Goal: Task Accomplishment & Management: Manage account settings

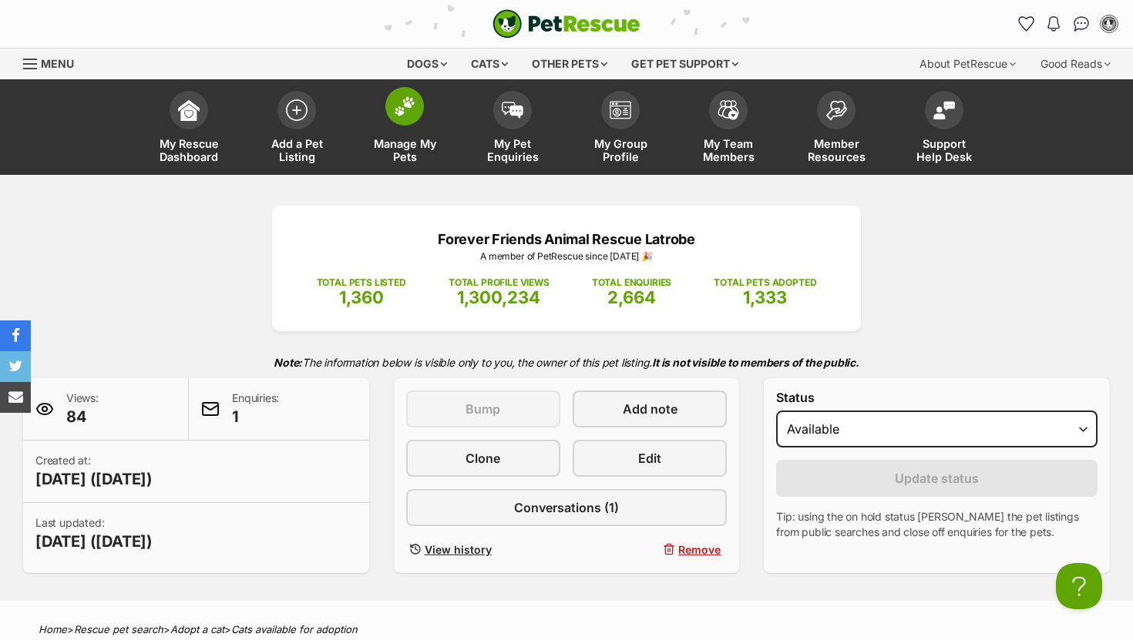
click at [415, 106] on span at bounding box center [404, 106] width 39 height 39
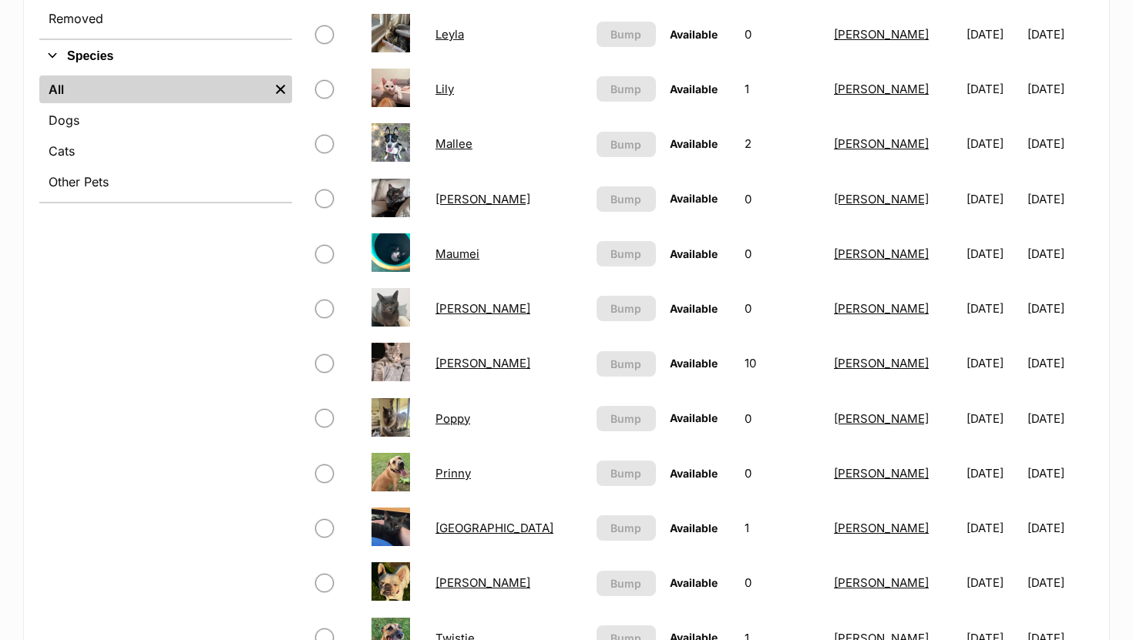
scroll to position [572, 0]
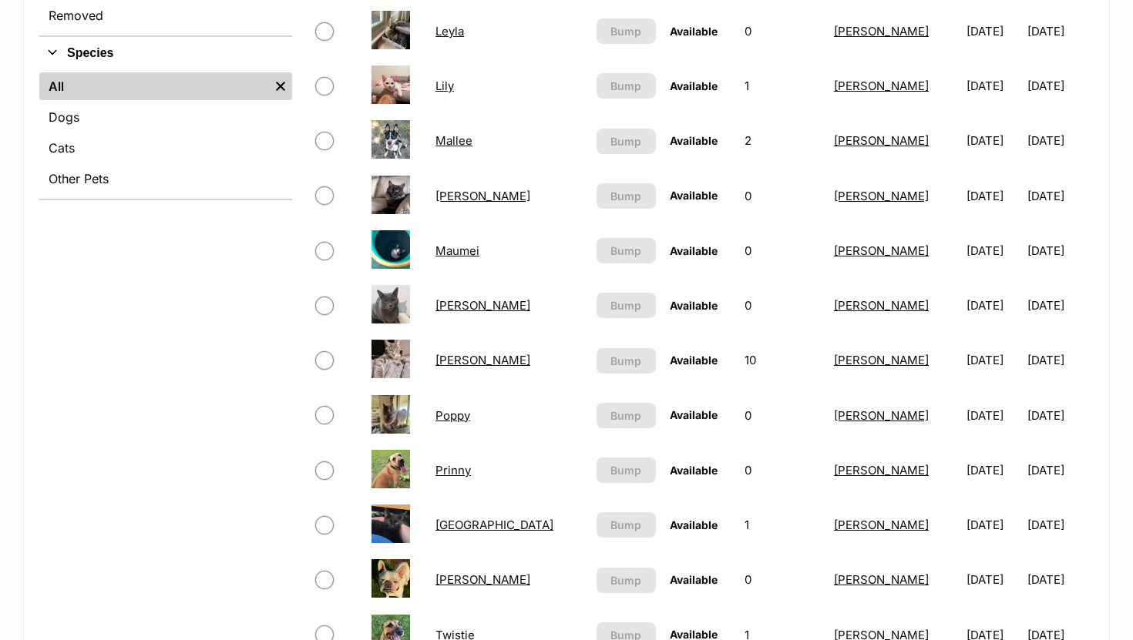
click at [456, 364] on link "Phoebe" at bounding box center [482, 360] width 95 height 15
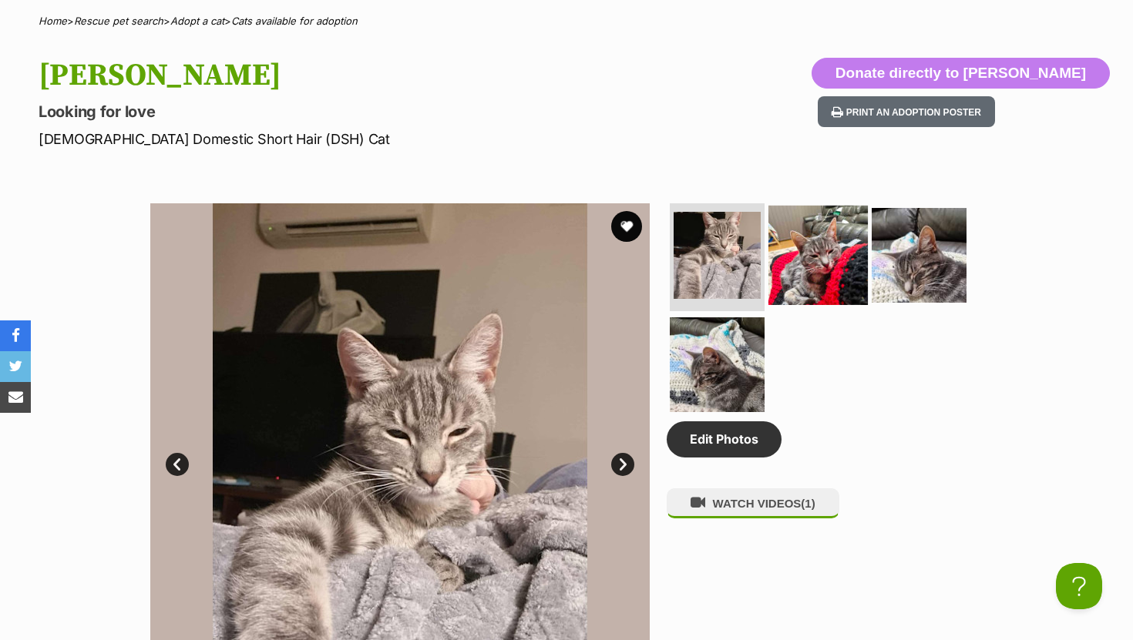
click at [801, 250] on img at bounding box center [817, 255] width 99 height 99
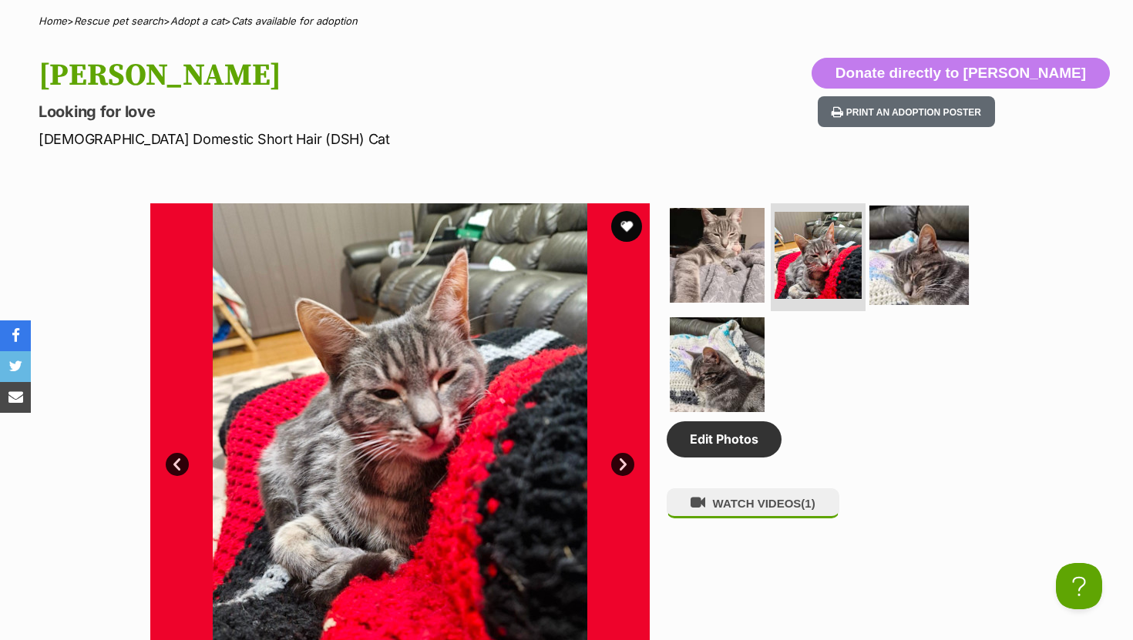
click at [946, 249] on img at bounding box center [918, 255] width 99 height 99
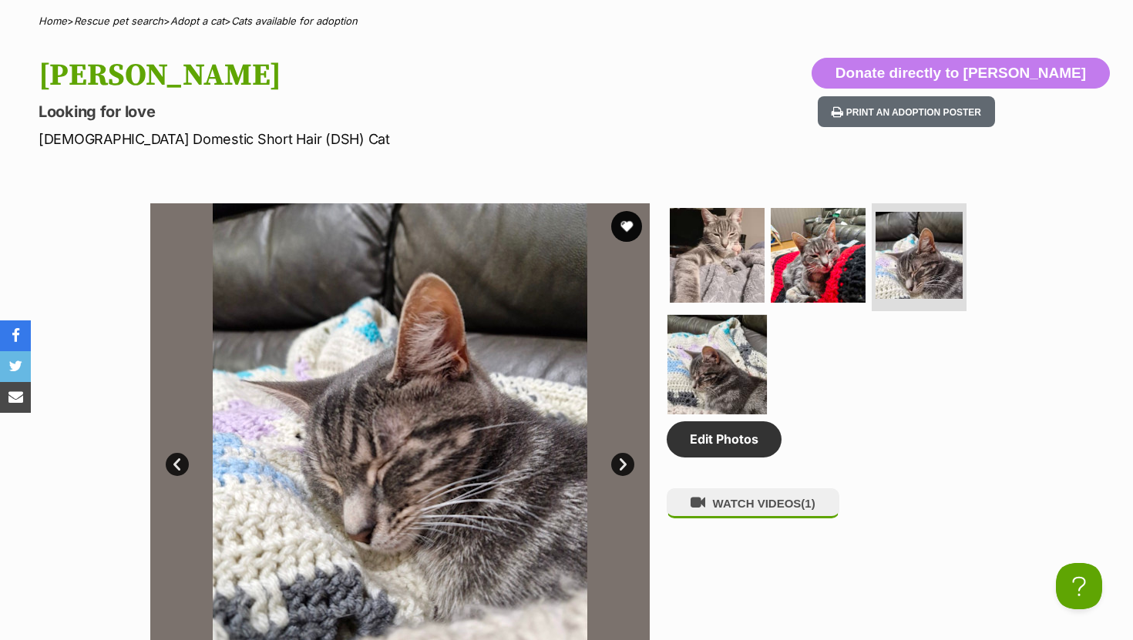
click at [706, 376] on img at bounding box center [716, 363] width 99 height 99
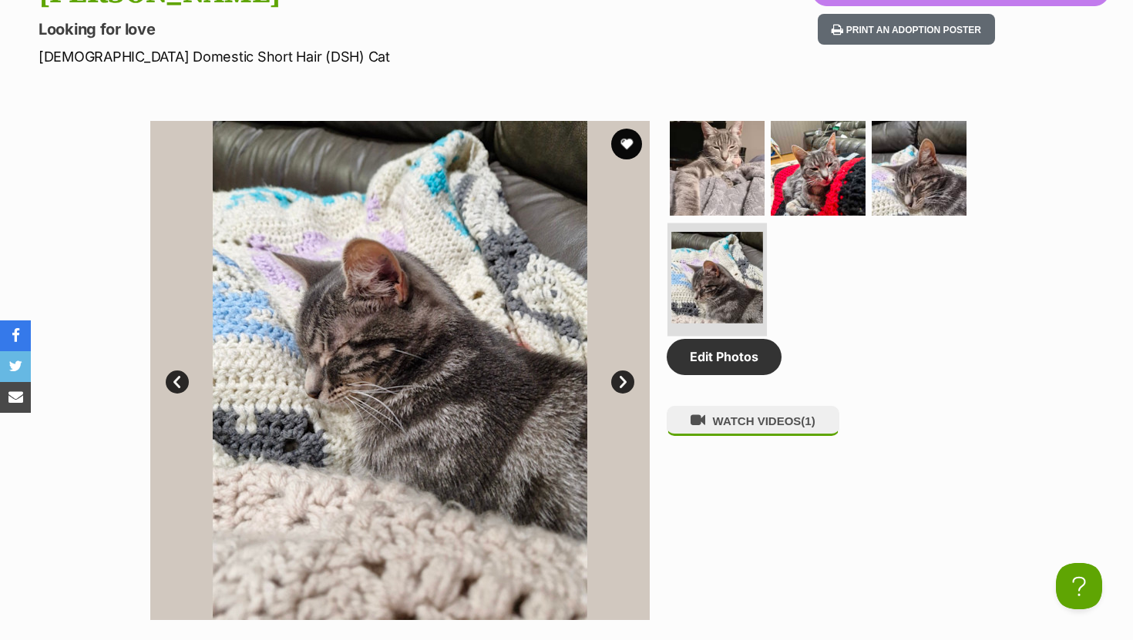
scroll to position [693, 0]
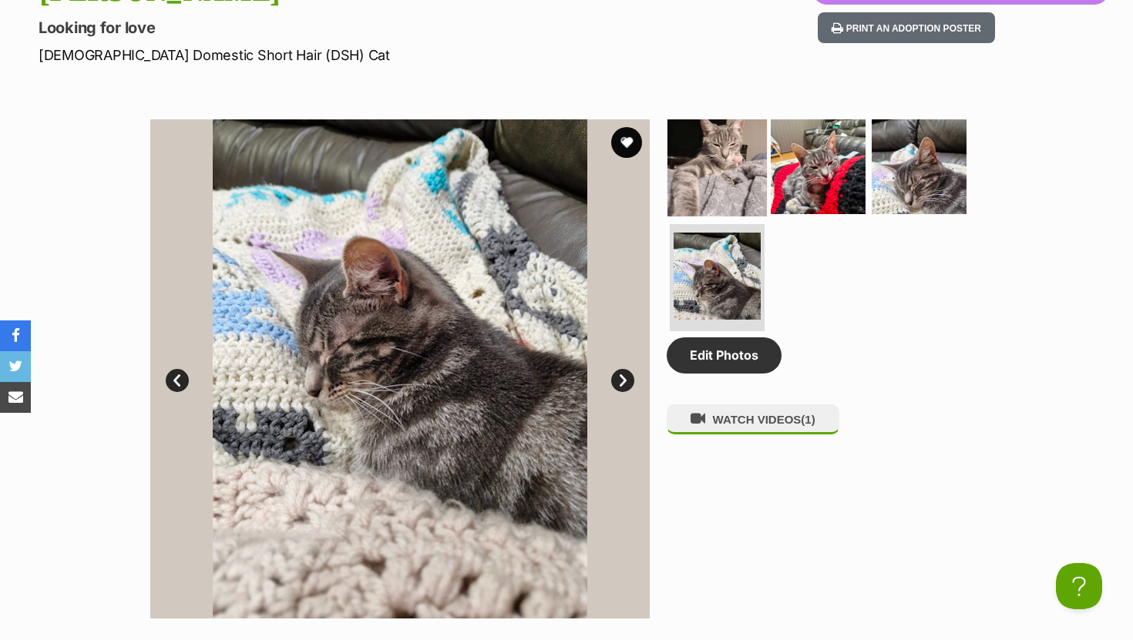
click at [730, 133] on img at bounding box center [716, 166] width 99 height 99
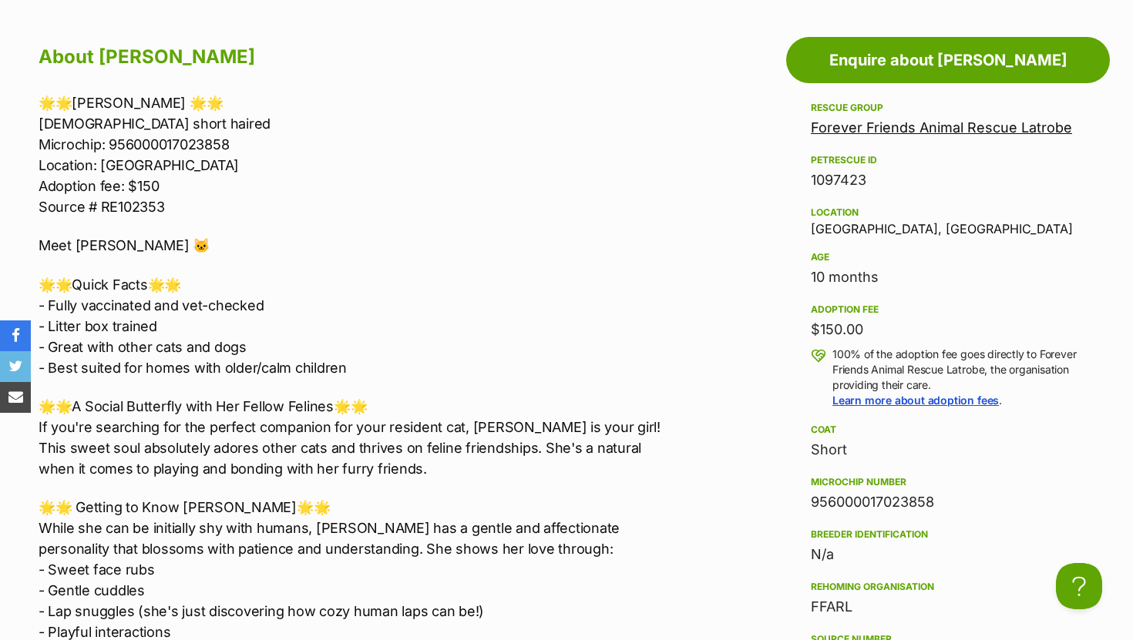
scroll to position [1326, 0]
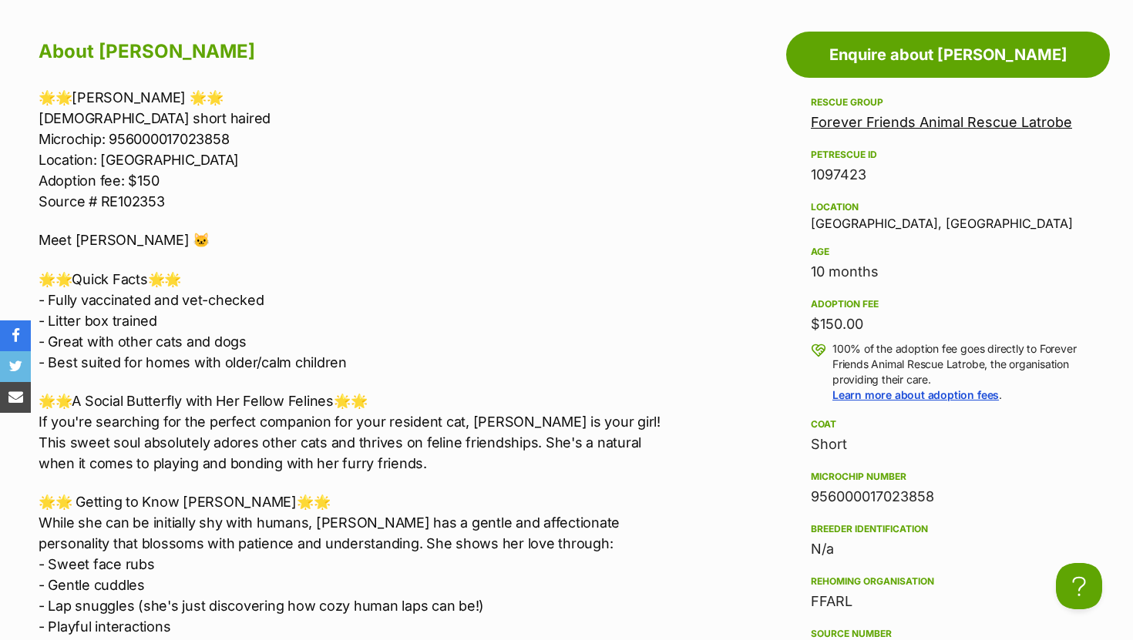
click at [861, 499] on div "956000017023858" at bounding box center [948, 497] width 274 height 22
copy div "956000017023858"
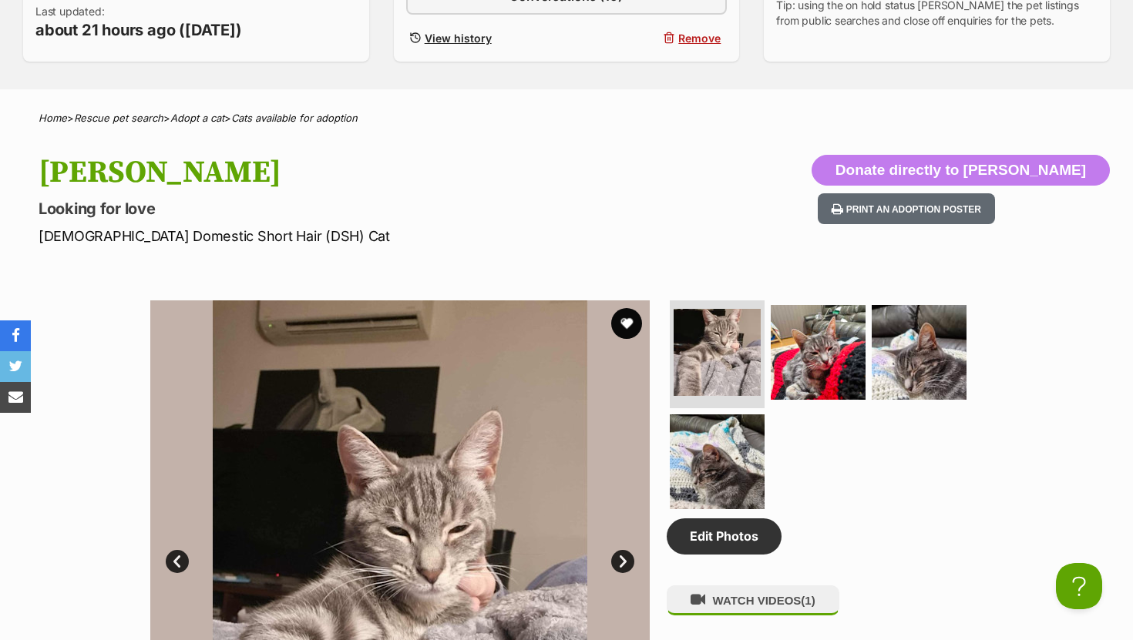
scroll to position [0, 0]
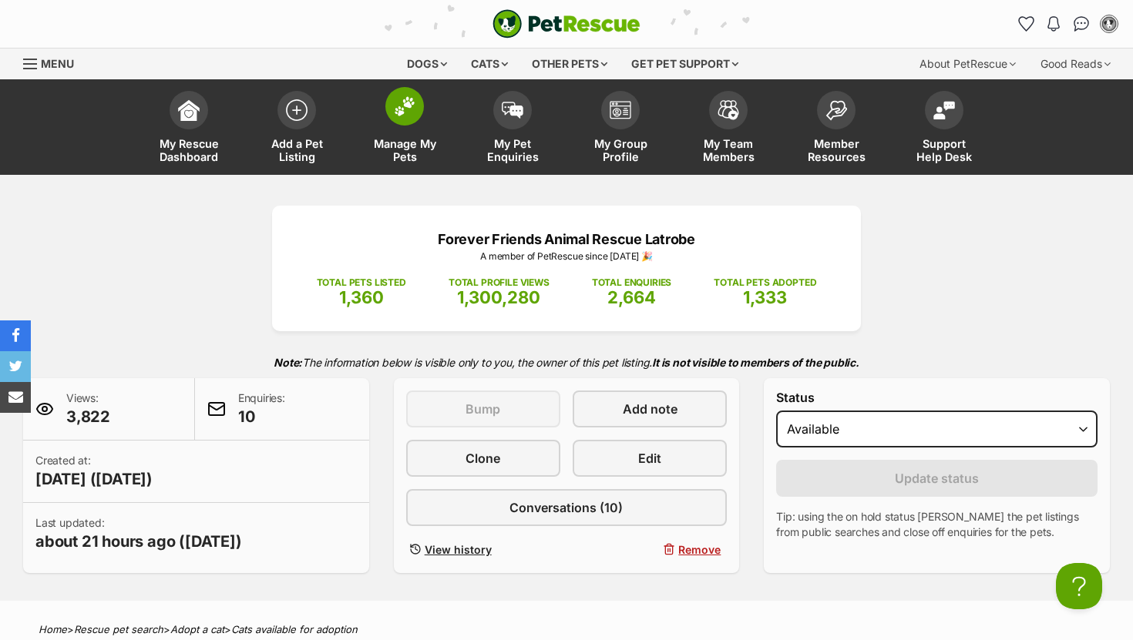
click at [406, 115] on img at bounding box center [405, 106] width 22 height 20
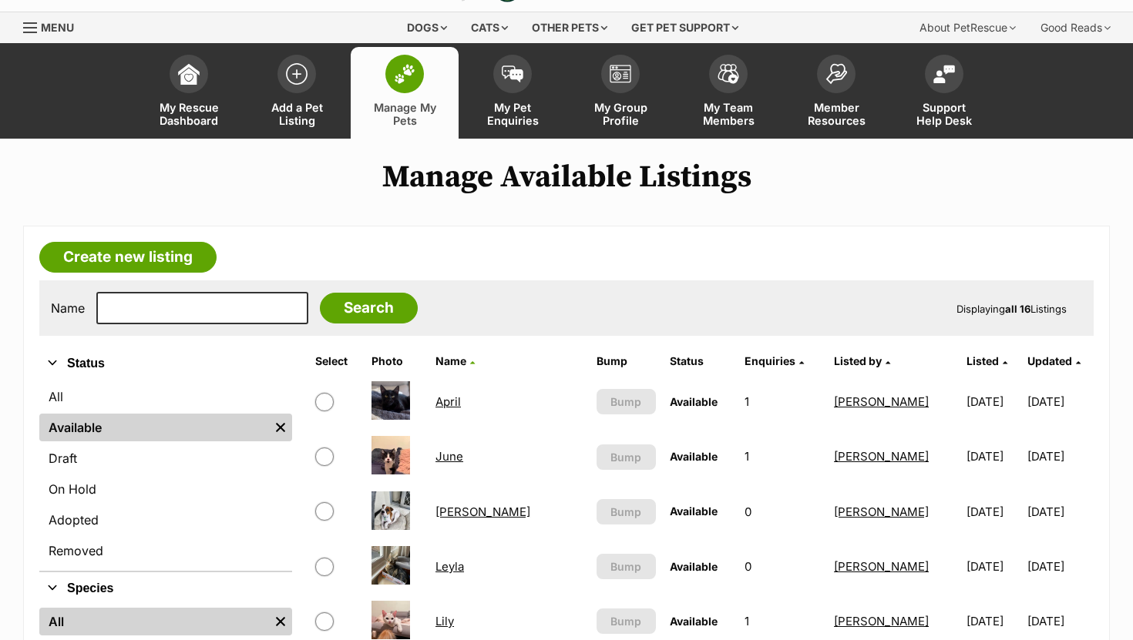
scroll to position [59, 0]
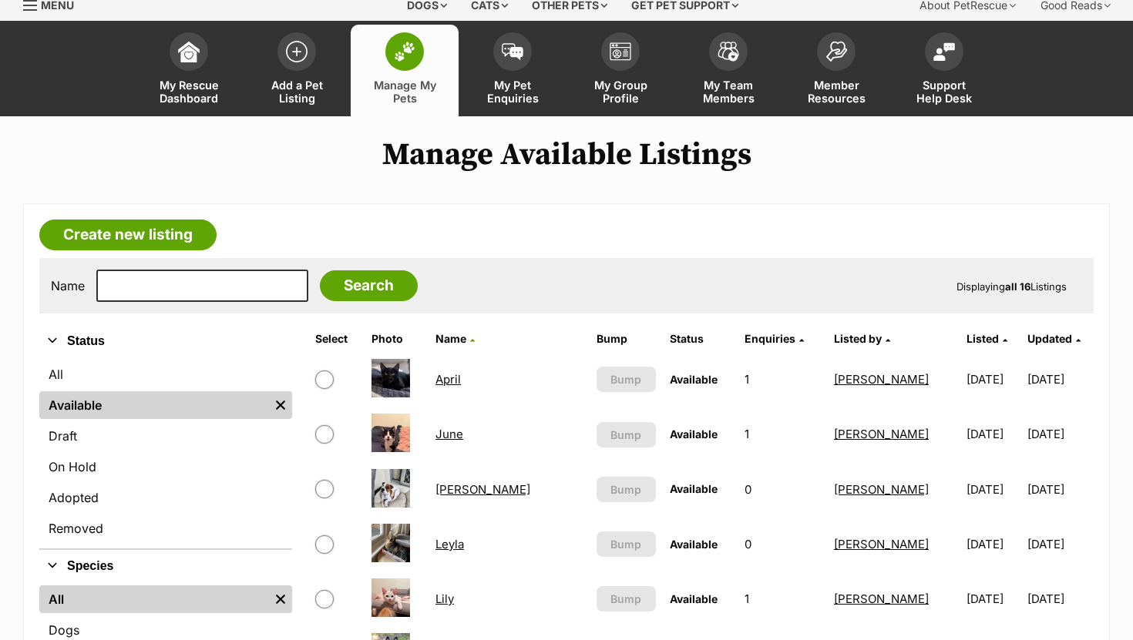
click at [459, 547] on link "Leyla" at bounding box center [449, 544] width 29 height 15
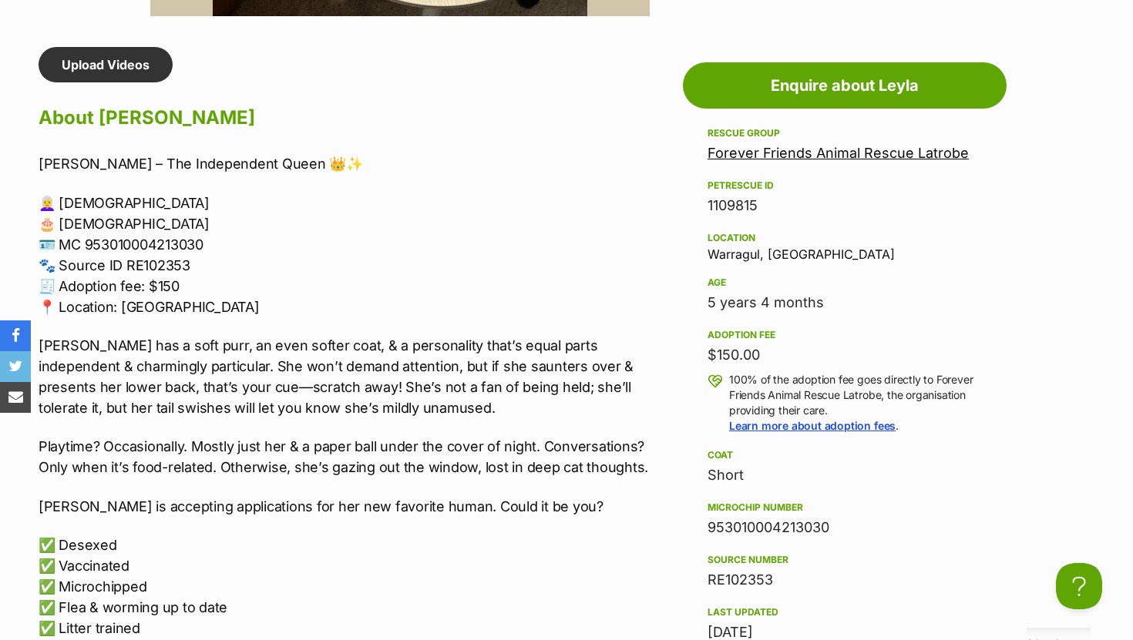
click at [765, 532] on div "953010004213030" at bounding box center [844, 528] width 274 height 22
copy div "953010004213030"
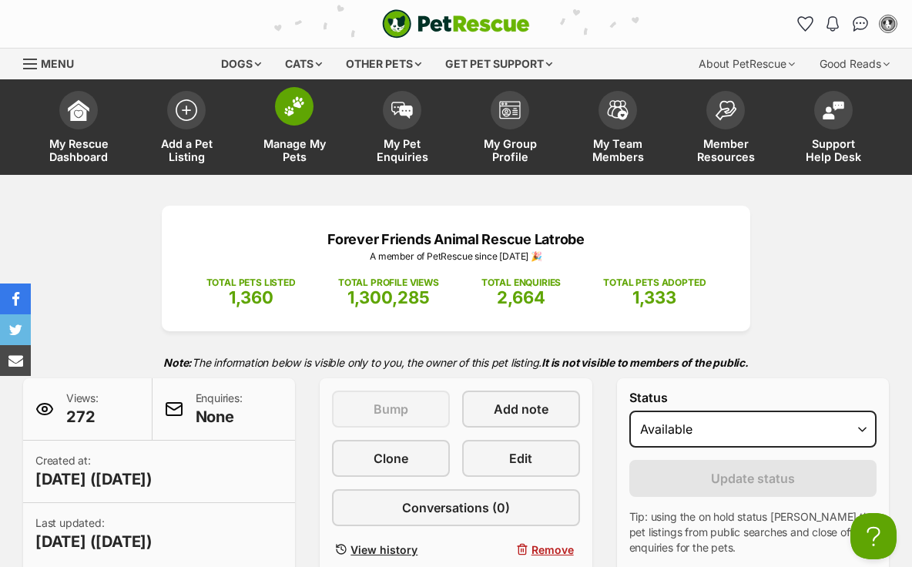
click at [297, 112] on img at bounding box center [295, 106] width 22 height 20
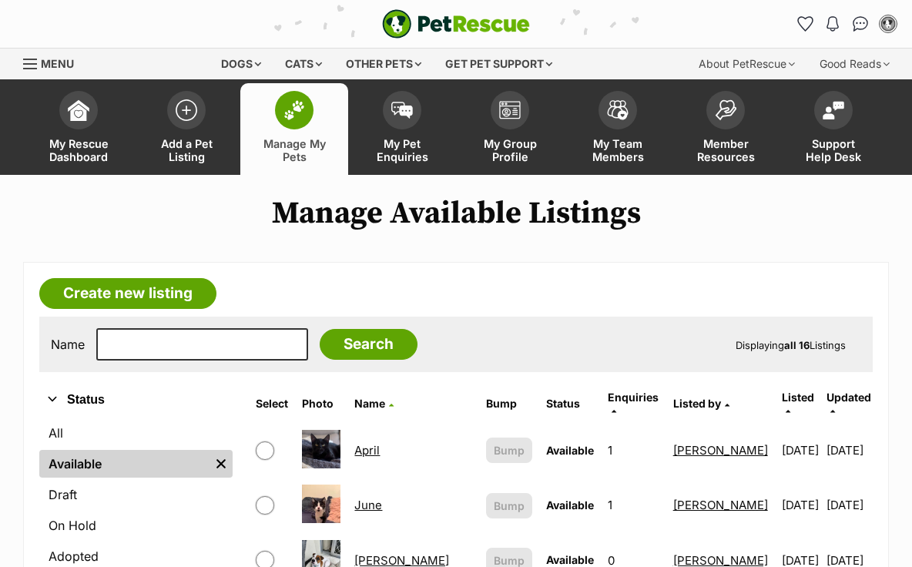
click at [374, 443] on link "April" at bounding box center [366, 450] width 25 height 15
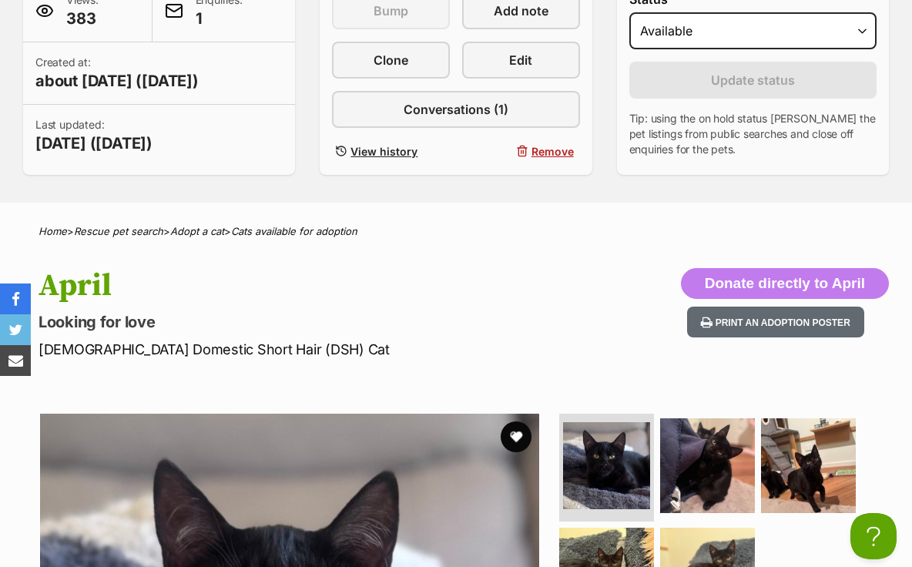
scroll to position [398, 0]
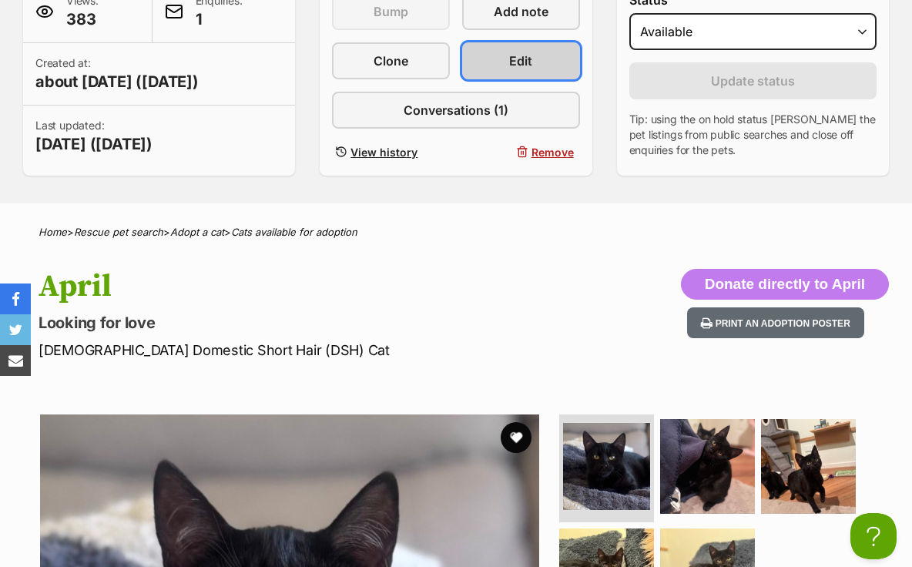
click at [499, 66] on link "Edit" at bounding box center [521, 60] width 118 height 37
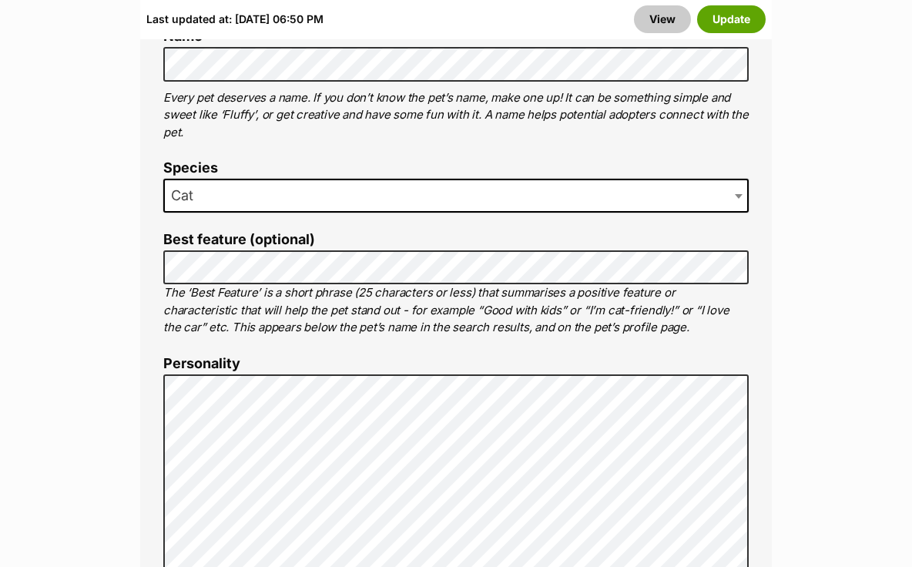
scroll to position [948, 0]
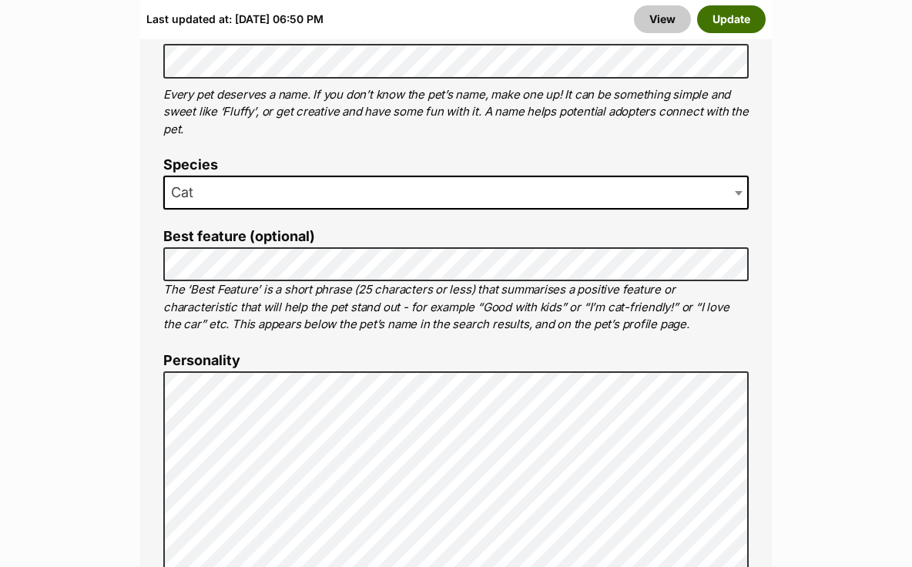
click at [729, 15] on button "Update" at bounding box center [731, 19] width 69 height 28
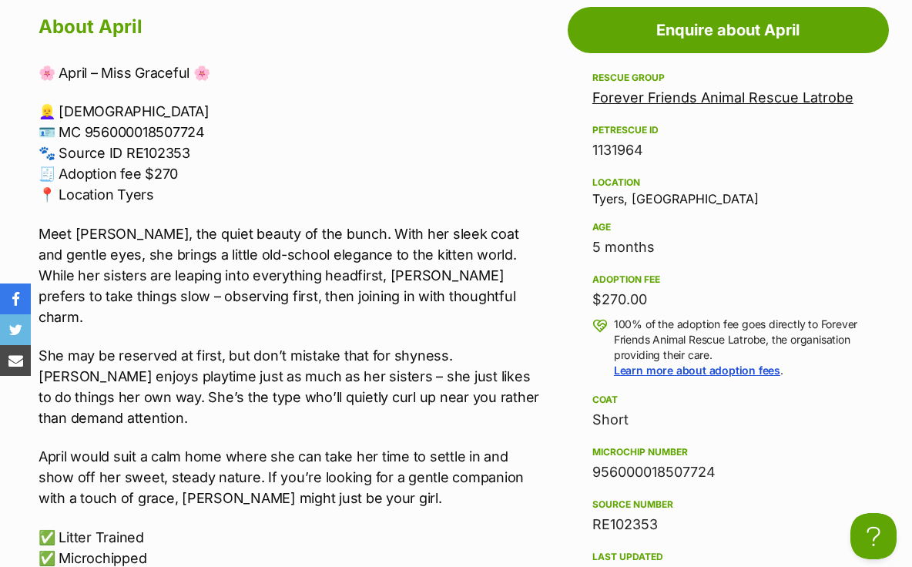
click at [623, 483] on div "956000018507724" at bounding box center [729, 473] width 272 height 22
copy div "956000018507724"
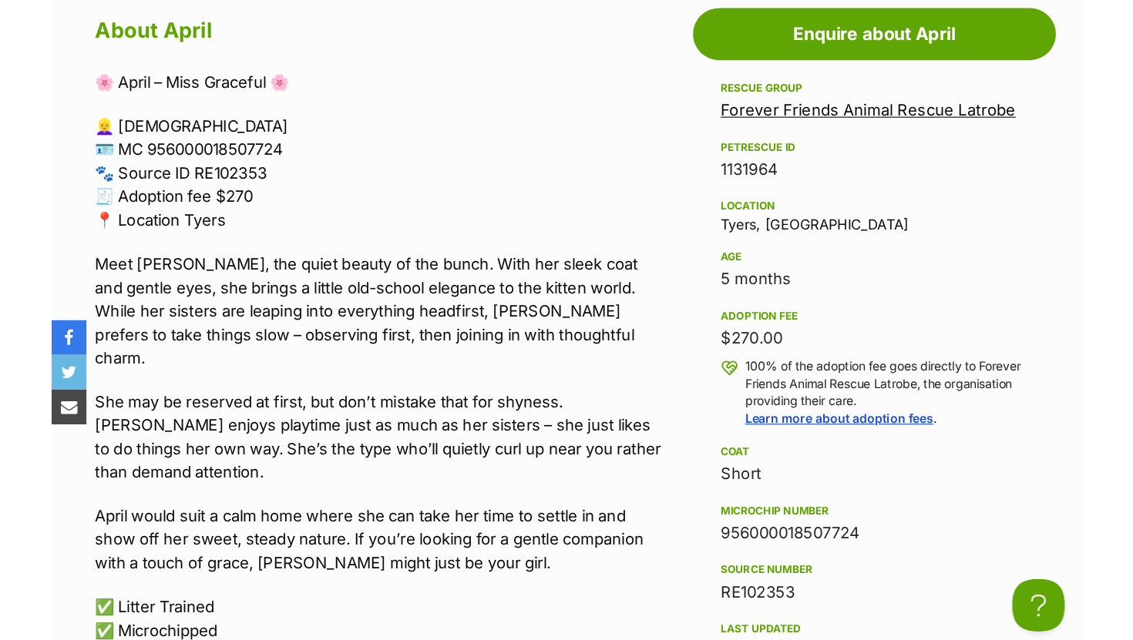
scroll to position [1338, 0]
